Goal: Task Accomplishment & Management: Use online tool/utility

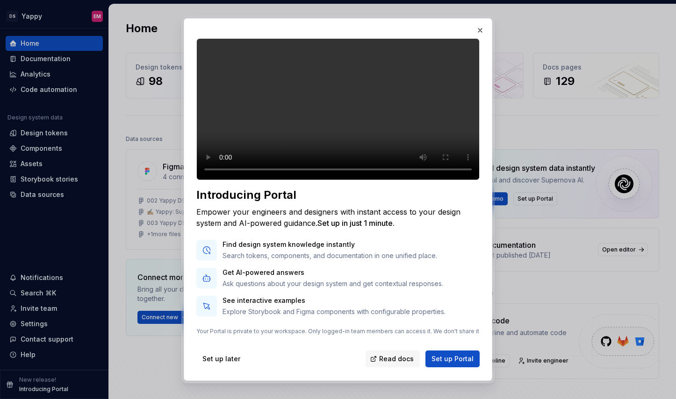
click at [399, 229] on div "Empower your engineers and designers with instant access to your design system …" at bounding box center [337, 217] width 283 height 22
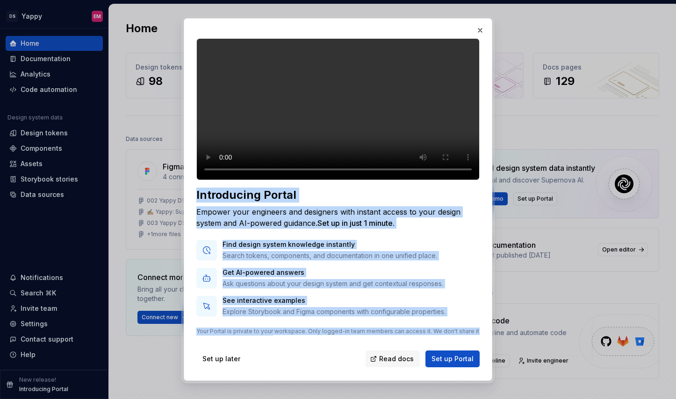
scroll to position [25, 0]
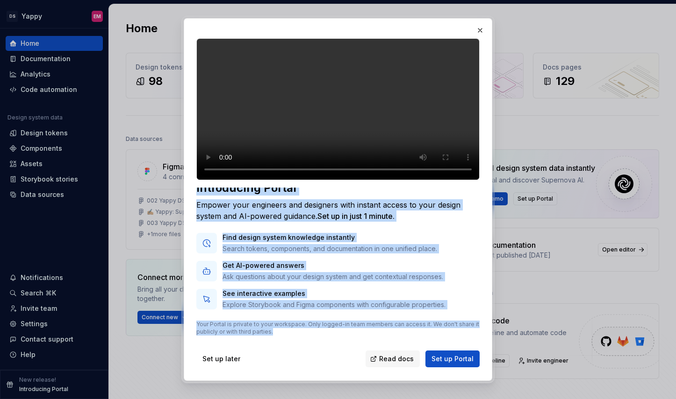
drag, startPoint x: 196, startPoint y: 214, endPoint x: 335, endPoint y: 336, distance: 185.3
click at [335, 336] on div "Introducing Portal Empower your engineers and designers with instant access to …" at bounding box center [337, 203] width 285 height 332
copy div "Introducing Portal Empower your engineers and designers with instant access to …"
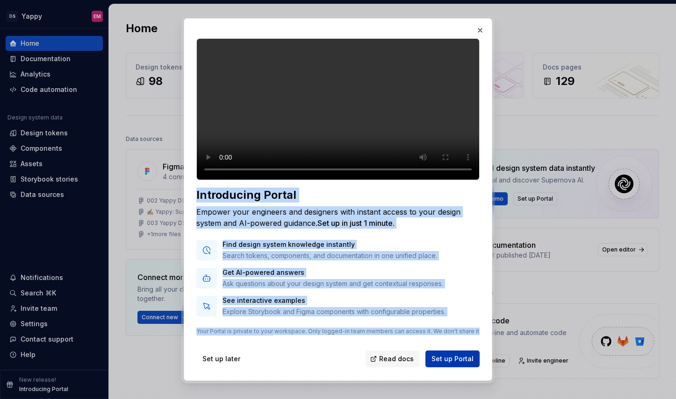
drag, startPoint x: 450, startPoint y: 357, endPoint x: 391, endPoint y: 308, distance: 77.0
click at [391, 308] on div "Introducing Portal Empower your engineers and designers with instant access to …" at bounding box center [337, 203] width 285 height 332
copy div "Introducing Portal Empower your engineers and designers with instant access to …"
drag, startPoint x: 372, startPoint y: 277, endPoint x: 327, endPoint y: 282, distance: 45.6
click at [327, 282] on div "Find design system knowledge instantly Search tokens, components, and documenta…" at bounding box center [337, 278] width 283 height 77
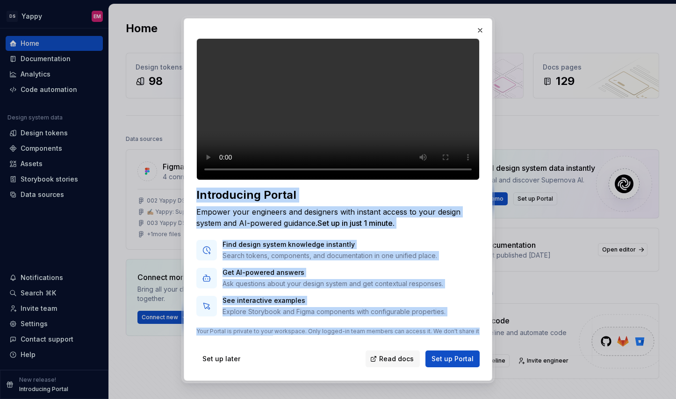
click at [361, 289] on div "Get AI-powered answers Ask questions about your design system and get contextua…" at bounding box center [332, 278] width 221 height 21
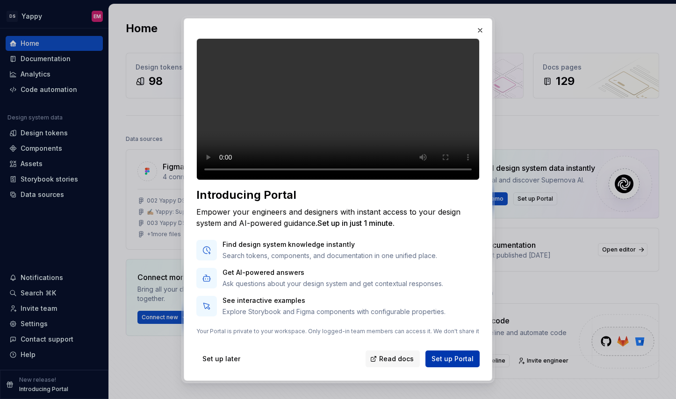
click at [447, 363] on span "Set up Portal" at bounding box center [452, 359] width 42 height 9
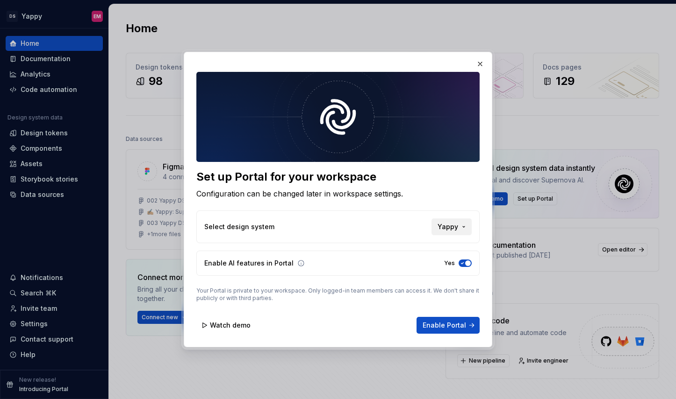
click at [459, 220] on button "Yappy" at bounding box center [451, 227] width 40 height 17
click at [459, 196] on div "Set up Portal for your workspace Configuration can be changed later in workspac…" at bounding box center [338, 199] width 676 height 399
click at [218, 323] on span "Watch demo" at bounding box center [230, 325] width 41 height 9
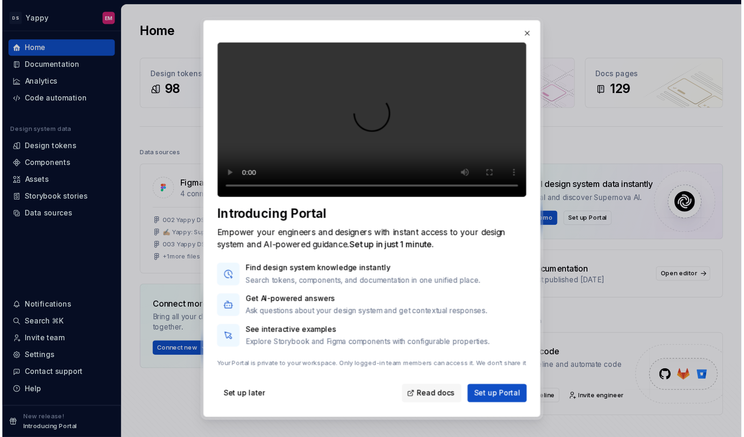
scroll to position [25, 0]
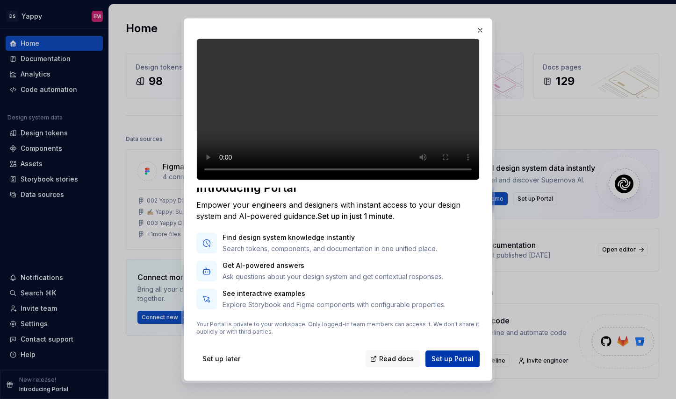
click at [460, 363] on span "Set up Portal" at bounding box center [452, 359] width 42 height 9
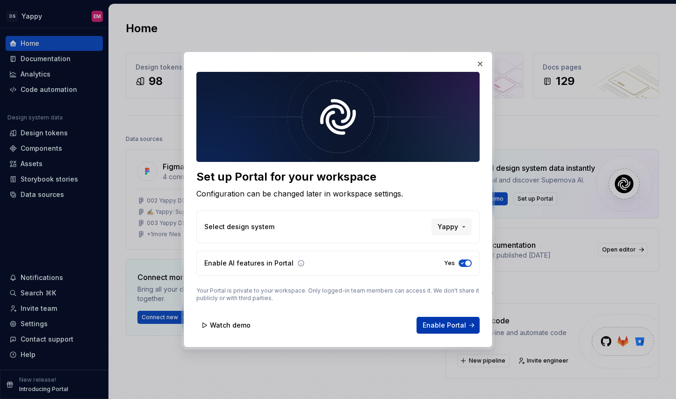
click at [456, 330] on button "Enable Portal" at bounding box center [447, 325] width 63 height 17
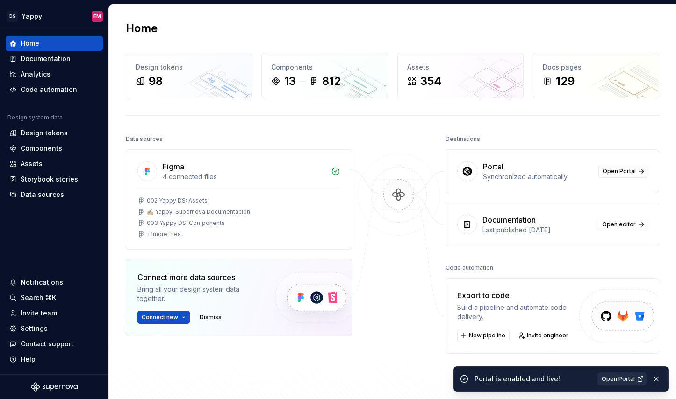
click at [625, 378] on span "Open Portal" at bounding box center [617, 379] width 33 height 7
click at [39, 16] on html "DS Yappy EM Home Documentation Analytics Code automation Design system data Des…" at bounding box center [338, 199] width 676 height 399
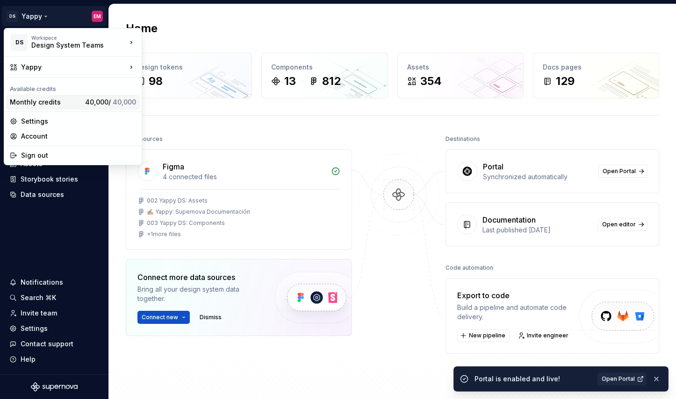
click at [74, 102] on div "Monthly credits" at bounding box center [45, 102] width 71 height 9
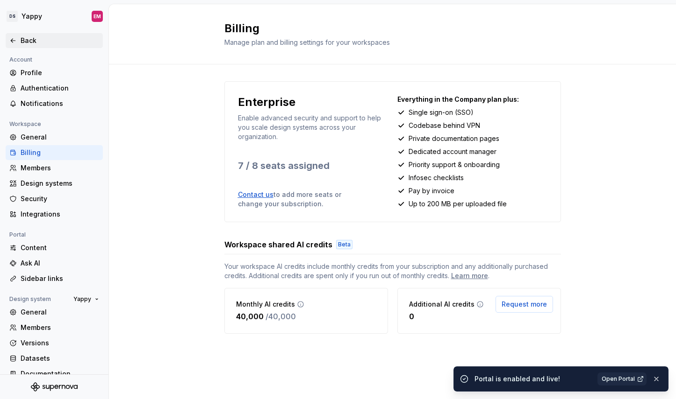
click at [35, 36] on div "Back" at bounding box center [54, 40] width 97 height 15
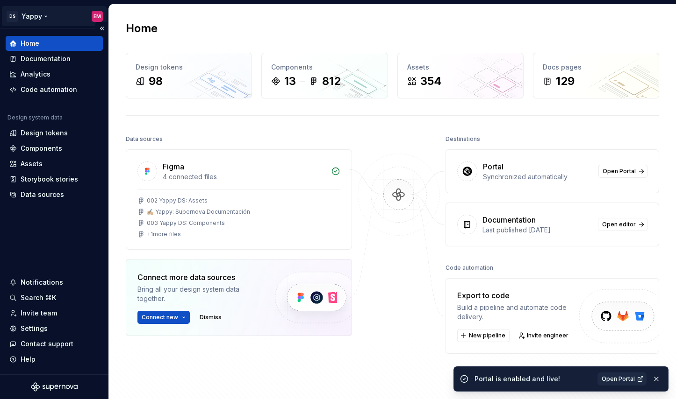
click at [35, 16] on html "DS Yappy EM Home Documentation Analytics Code automation Design system data Des…" at bounding box center [338, 199] width 676 height 399
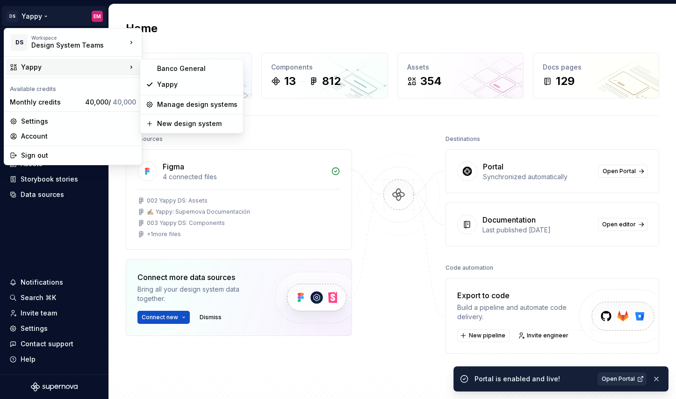
click at [626, 377] on span "Open Portal" at bounding box center [617, 379] width 33 height 7
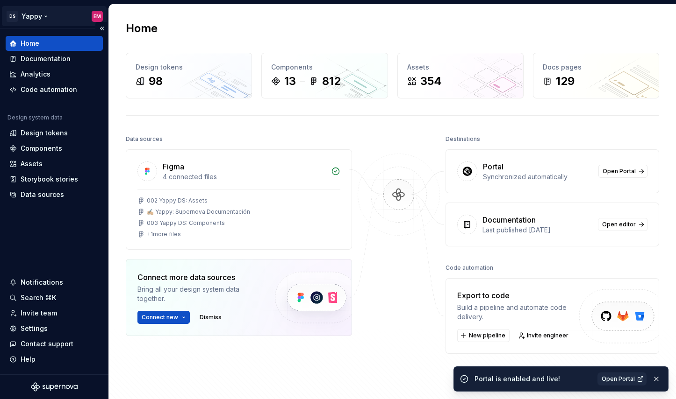
click at [42, 16] on html "DS Yappy EM Home Documentation Analytics Code automation Design system data Des…" at bounding box center [338, 199] width 676 height 399
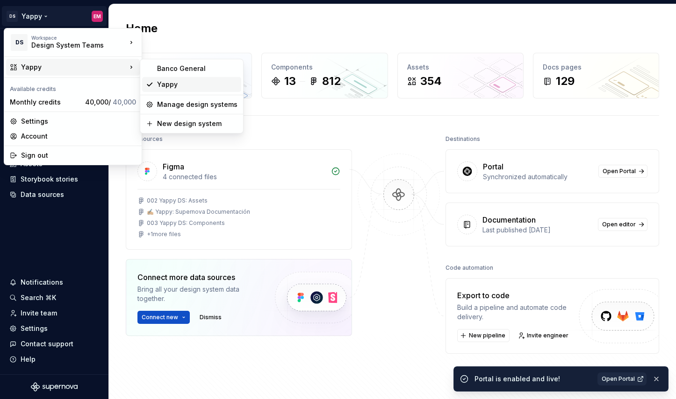
click at [173, 84] on div "Yappy" at bounding box center [197, 84] width 80 height 9
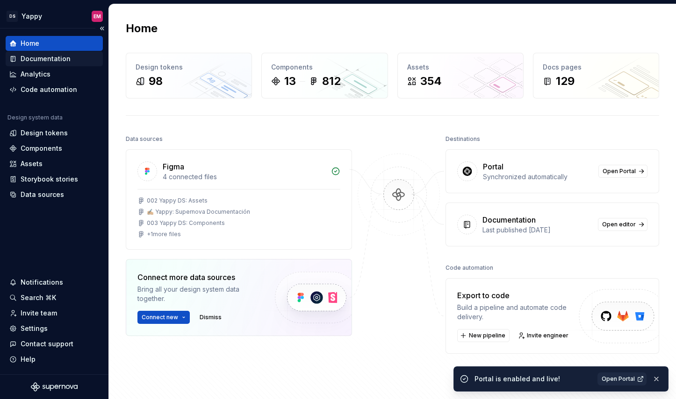
click at [41, 55] on div "Documentation" at bounding box center [46, 58] width 50 height 9
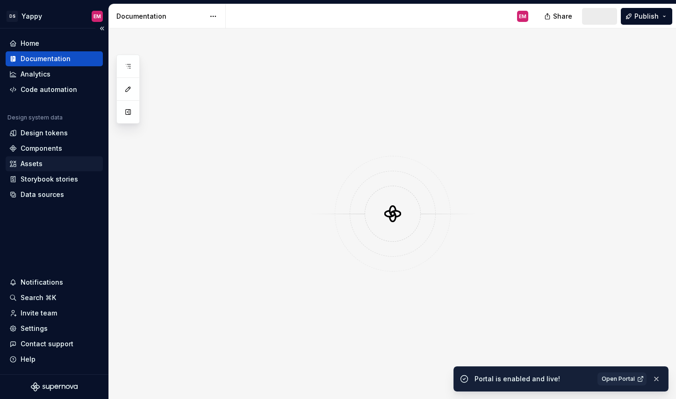
click at [32, 162] on div "Assets" at bounding box center [32, 163] width 22 height 9
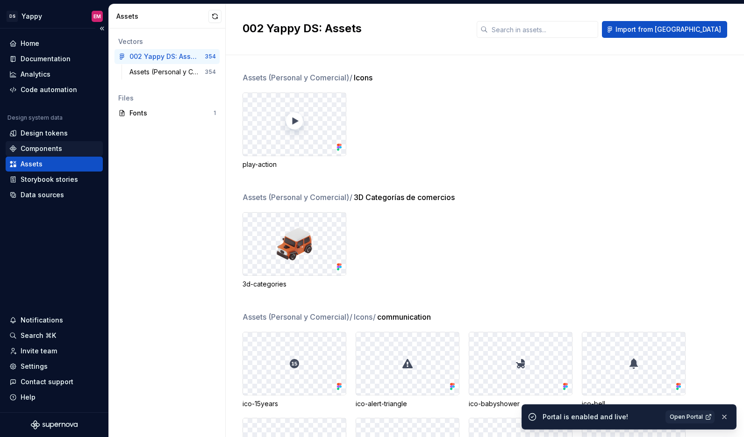
click at [56, 148] on div "Components" at bounding box center [42, 148] width 42 height 9
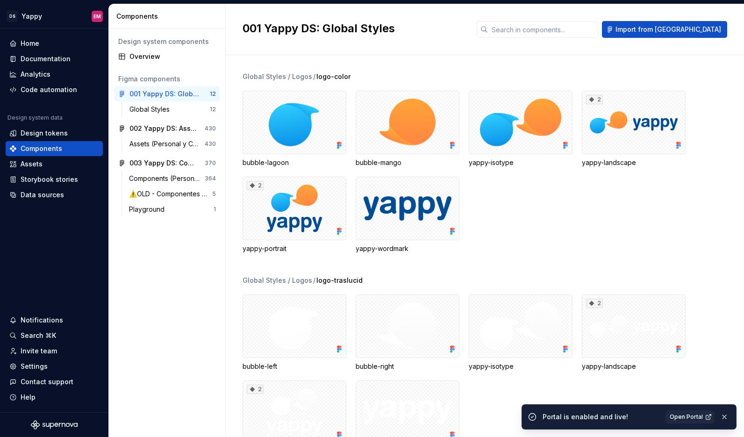
click at [164, 155] on div "001 Yappy DS: Global Styles 12 Global Styles 12 002 Yappy DS: Assets 430 Assets…" at bounding box center [166, 153] width 105 height 134
click at [163, 163] on div "003 Yappy DS: Components" at bounding box center [164, 162] width 70 height 9
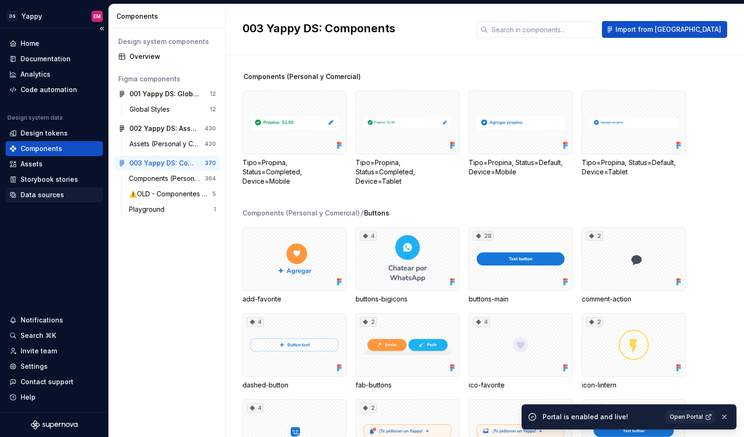
click at [41, 196] on div "Data sources" at bounding box center [42, 194] width 43 height 9
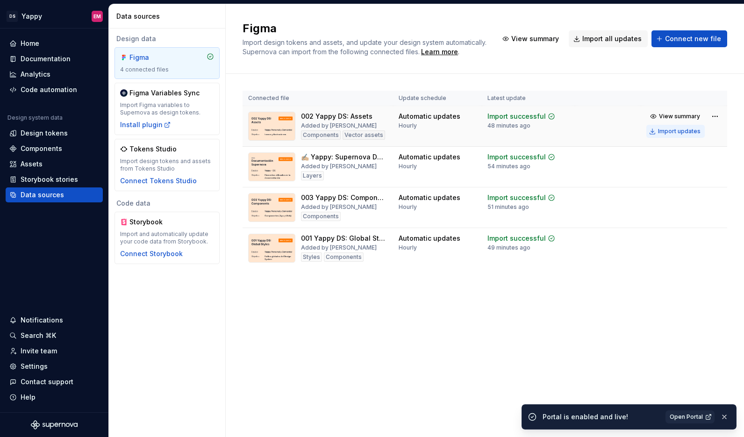
click at [664, 133] on div "Import updates" at bounding box center [679, 131] width 43 height 7
click at [662, 171] on div "Import updates" at bounding box center [679, 171] width 43 height 7
click at [659, 212] on button "Import updates" at bounding box center [675, 212] width 58 height 13
click at [661, 254] on div "Import updates" at bounding box center [679, 252] width 43 height 7
